Goal: Information Seeking & Learning: Find specific fact

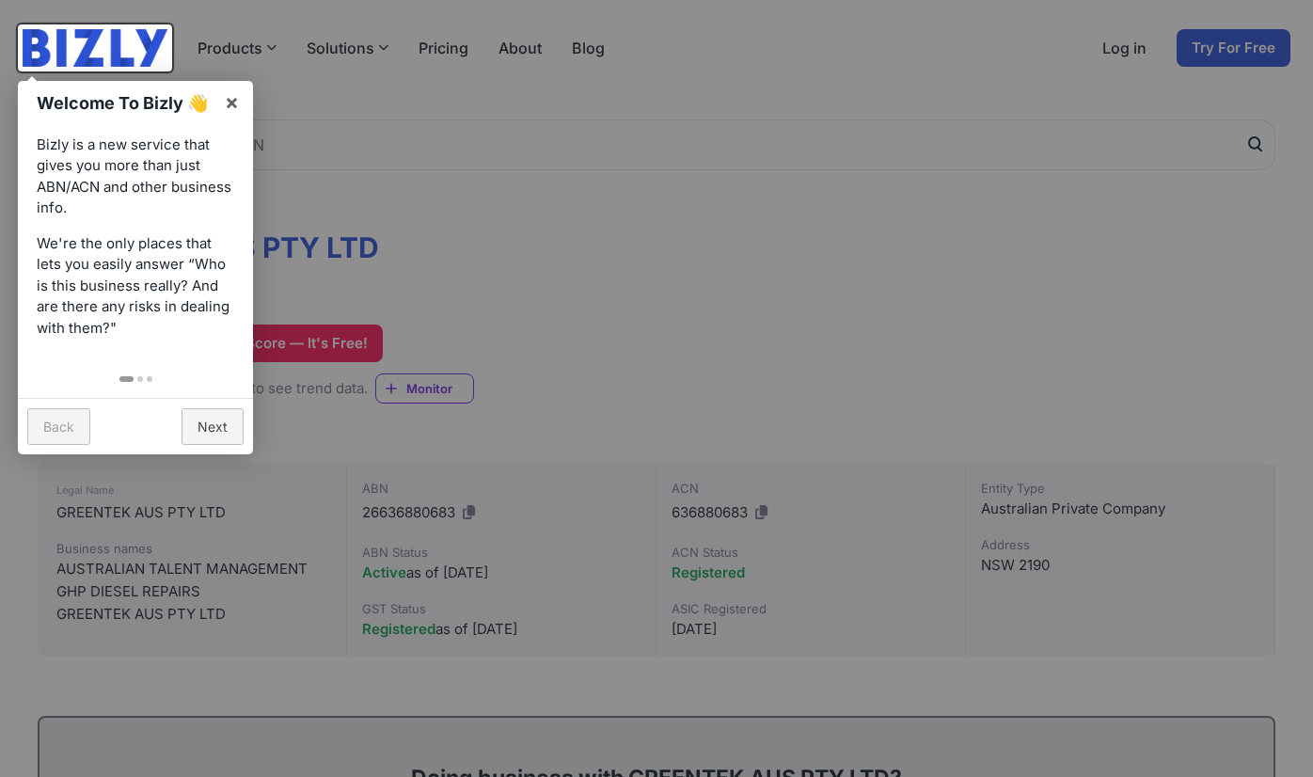
scroll to position [79, 0]
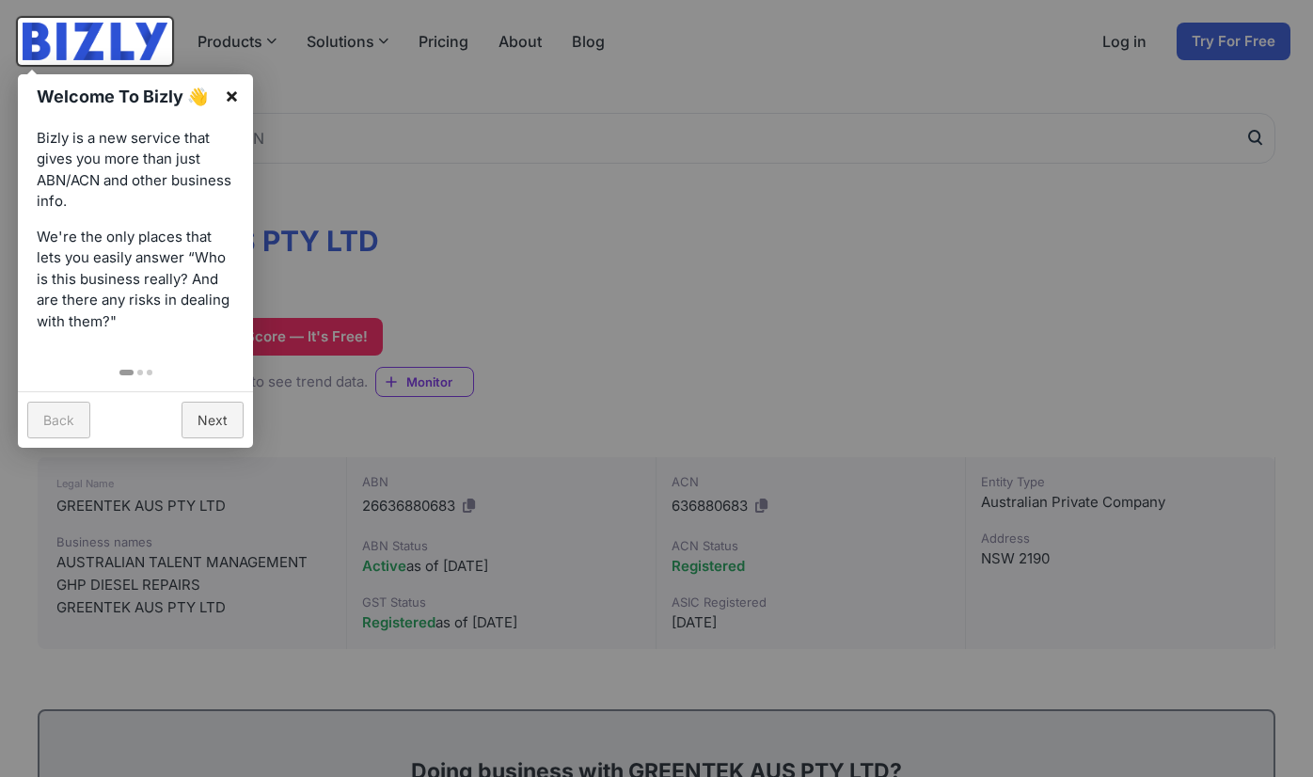
click at [232, 93] on link "×" at bounding box center [232, 95] width 42 height 42
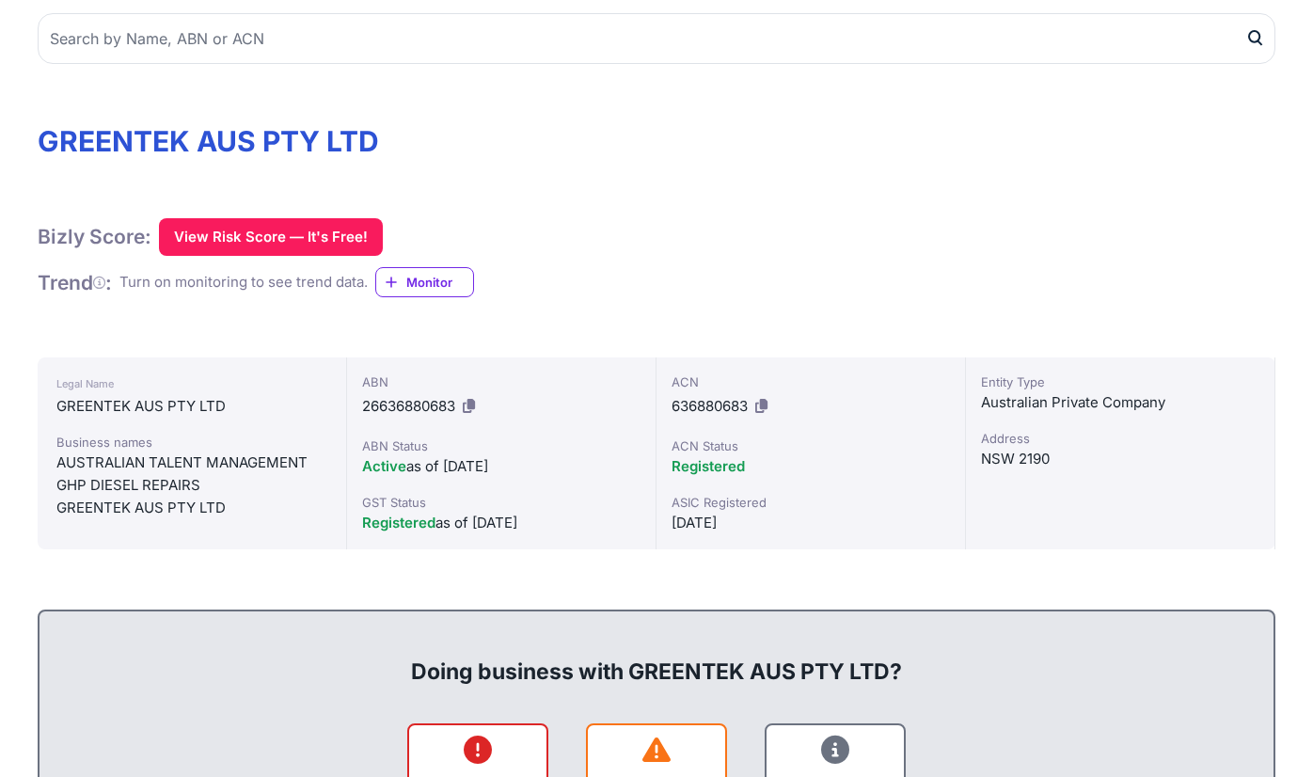
scroll to position [180, 0]
click at [706, 526] on div "[DATE]" at bounding box center [810, 522] width 278 height 23
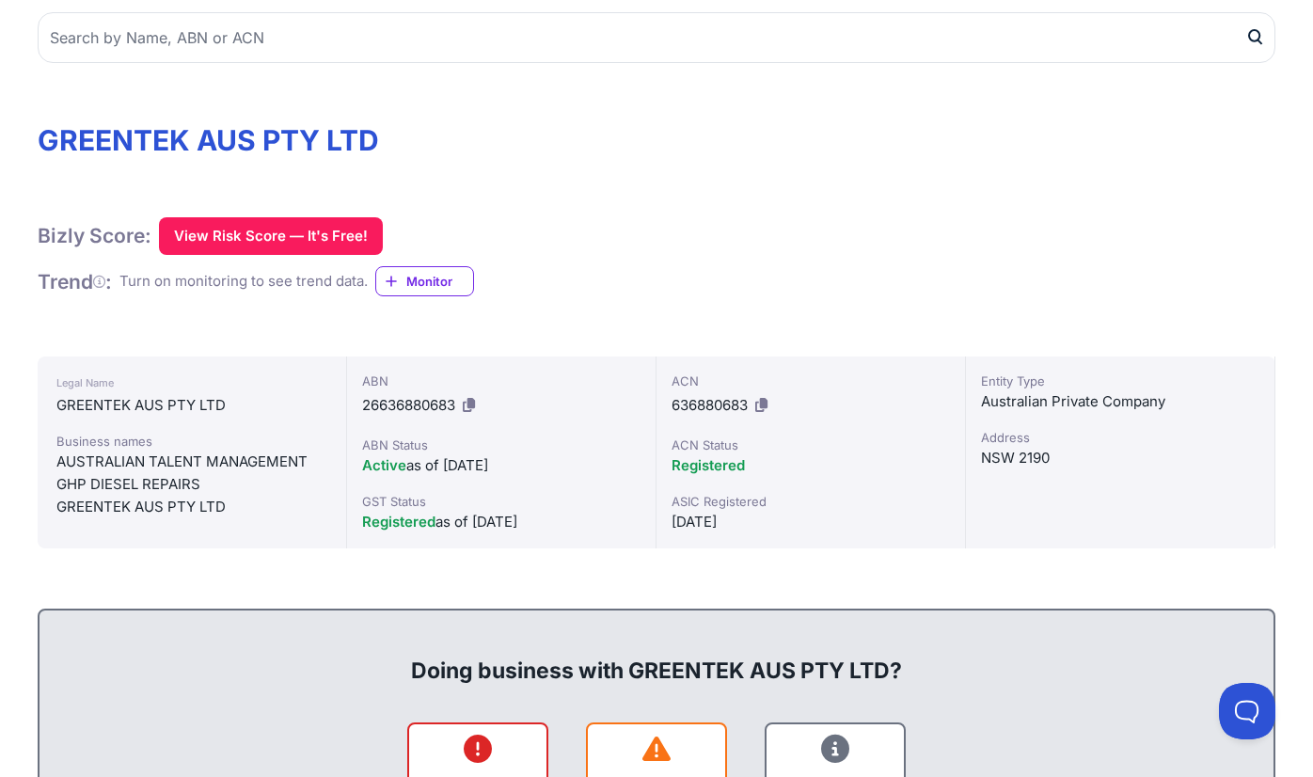
click at [563, 523] on div "Registered as of [DATE]" at bounding box center [501, 522] width 278 height 23
click at [489, 518] on div "Registered as of [DATE]" at bounding box center [501, 522] width 278 height 23
click at [571, 517] on div "Registered as of [DATE]" at bounding box center [501, 522] width 278 height 23
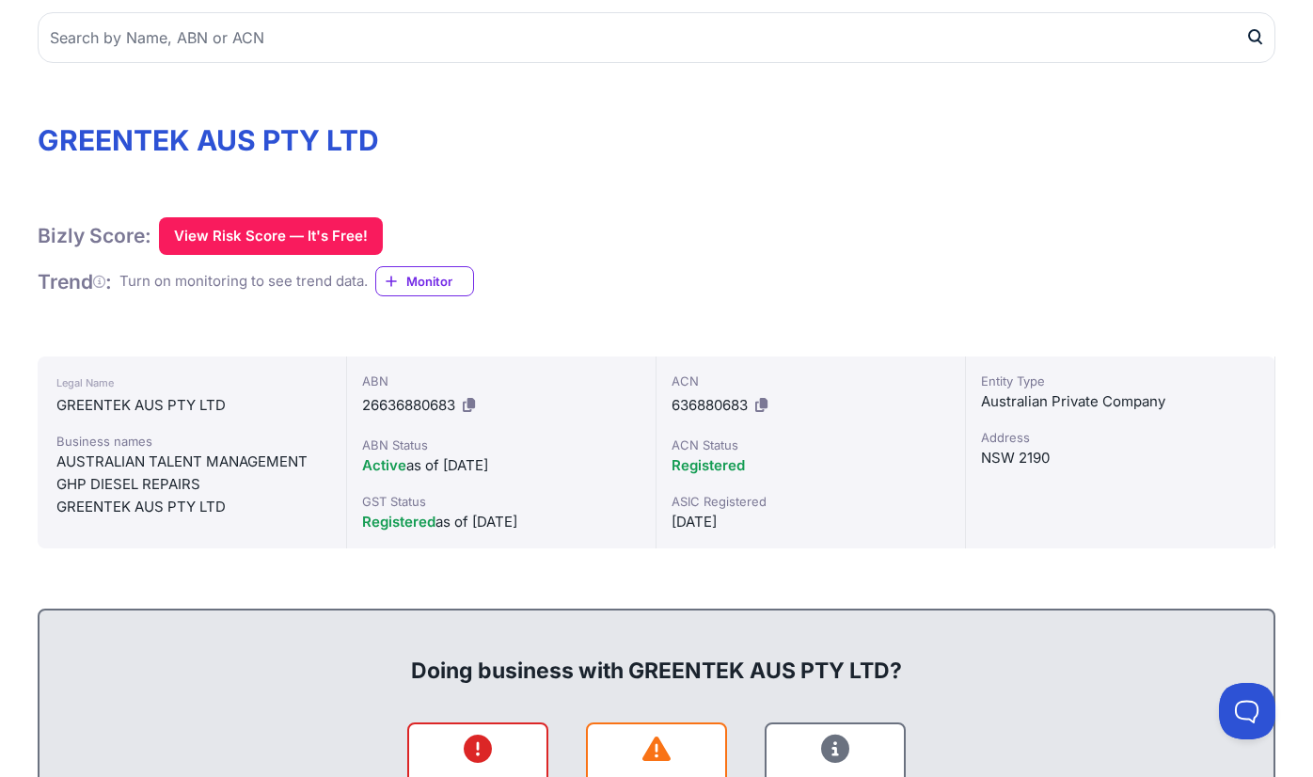
drag, startPoint x: 571, startPoint y: 517, endPoint x: 370, endPoint y: 526, distance: 201.4
click at [369, 526] on div "Registered as of [DATE]" at bounding box center [501, 522] width 278 height 23
click at [273, 522] on div "Legal Name GREENTEK AUS PTY LTD Business names AUSTRALIAN TALENT MANAGEMENT GHP…" at bounding box center [192, 452] width 309 height 192
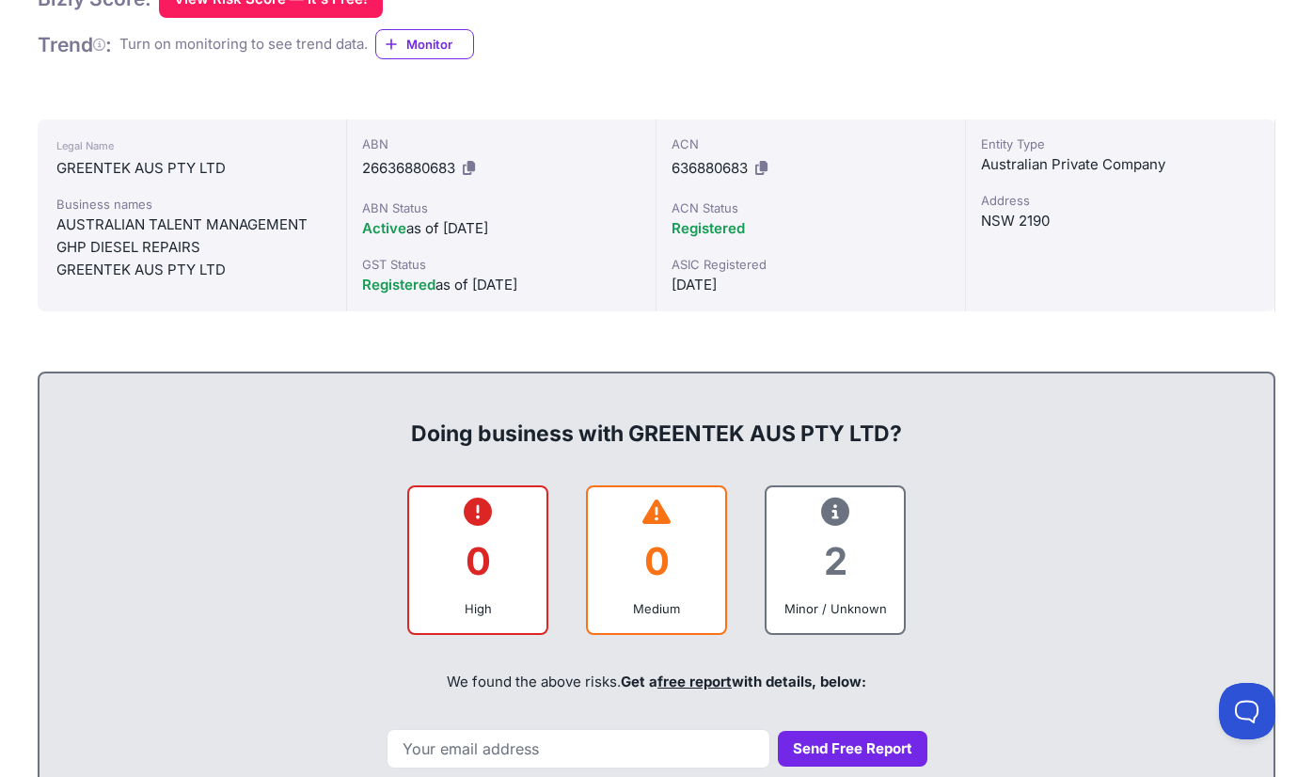
scroll to position [315, 0]
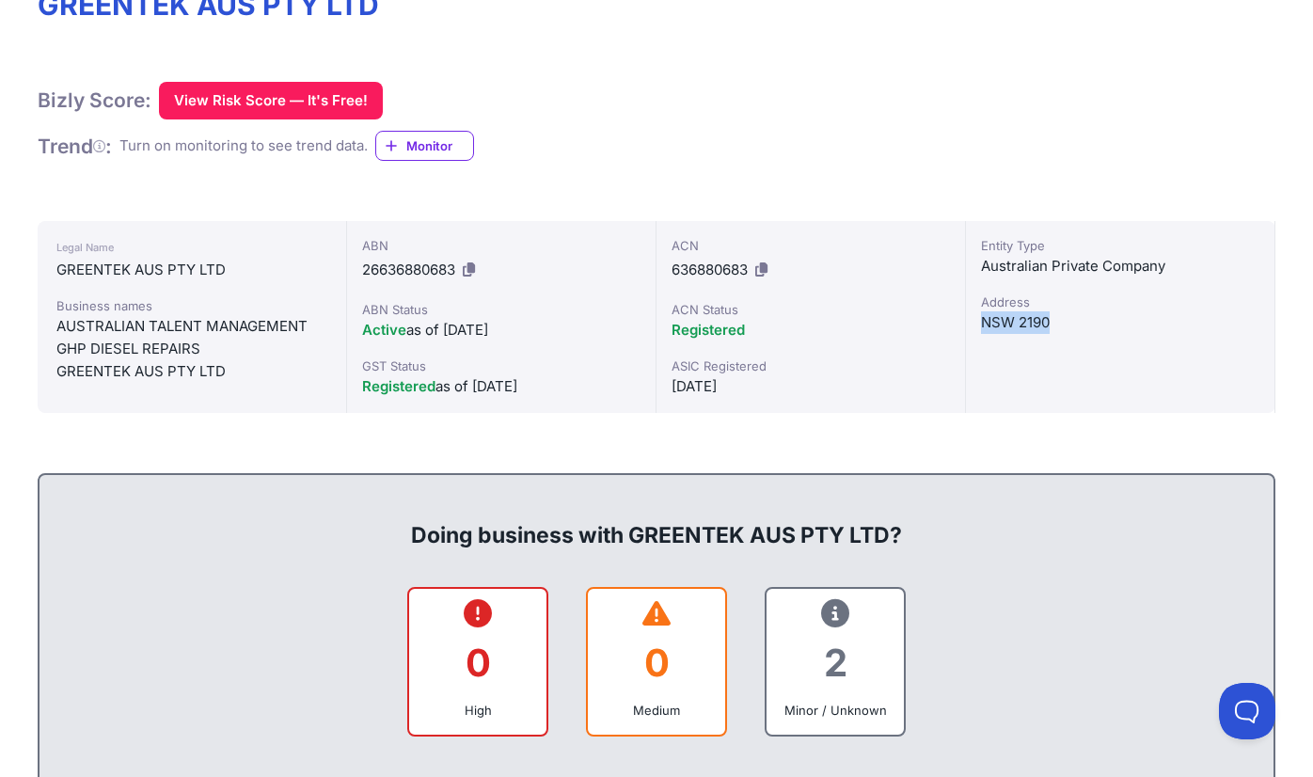
drag, startPoint x: 1051, startPoint y: 323, endPoint x: 977, endPoint y: 323, distance: 74.3
click at [977, 323] on div "Entity Type Australian Private Company Address [GEOGRAPHIC_DATA] 2190" at bounding box center [1120, 317] width 309 height 192
click at [832, 355] on div "ACN 636880683 ACN Status Registered ASIC Registered [DATE]" at bounding box center [810, 317] width 309 height 192
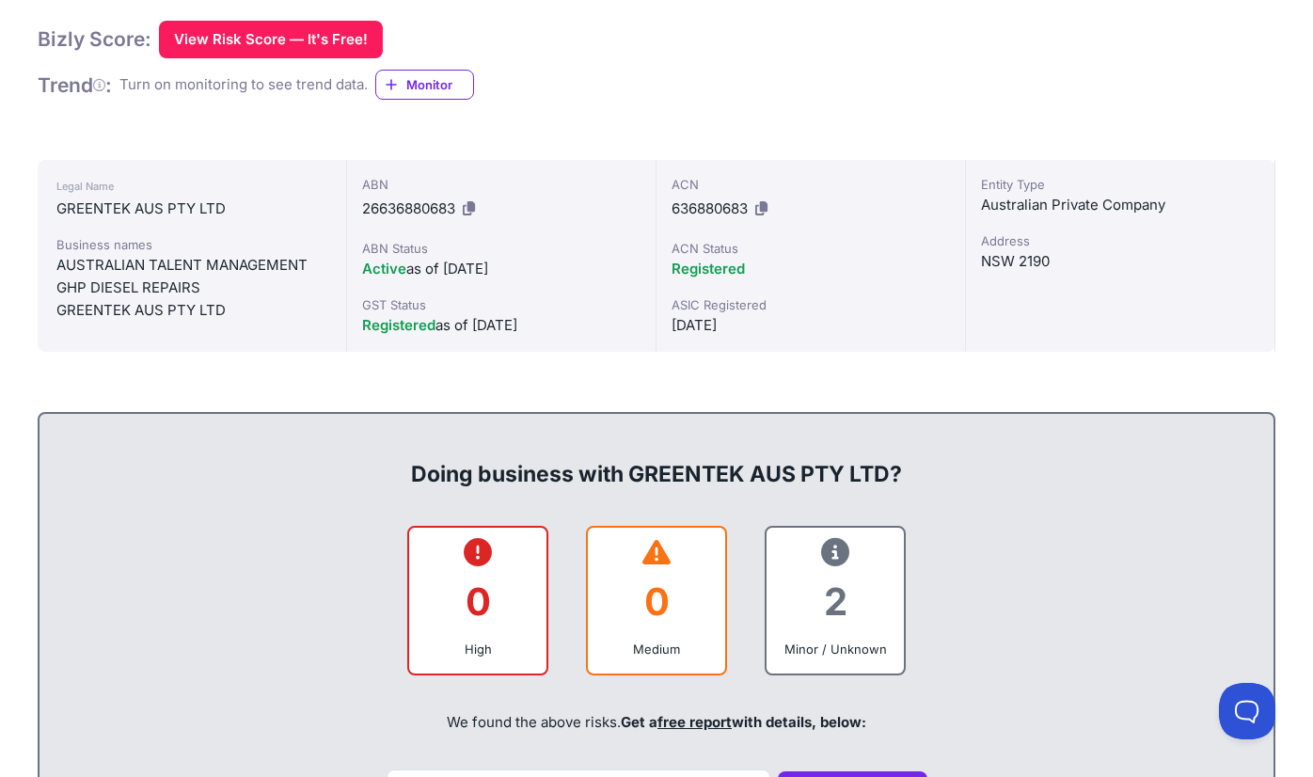
scroll to position [307, 0]
